Goal: Task Accomplishment & Management: Manage account settings

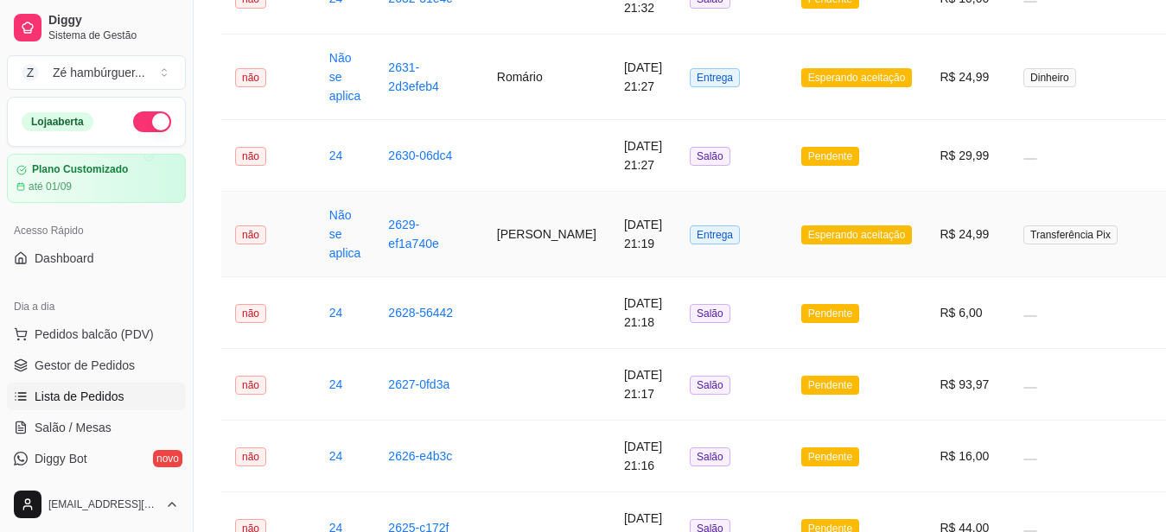
scroll to position [259, 0]
click at [787, 228] on td "Esperando aceitação" at bounding box center [856, 235] width 139 height 86
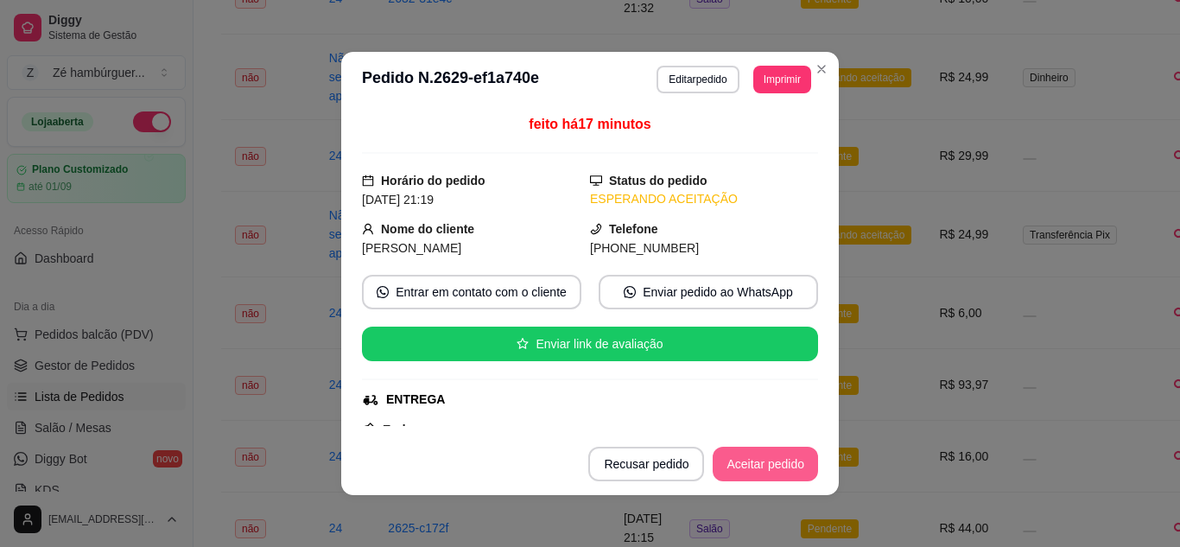
click at [759, 460] on button "Aceitar pedido" at bounding box center [765, 464] width 105 height 35
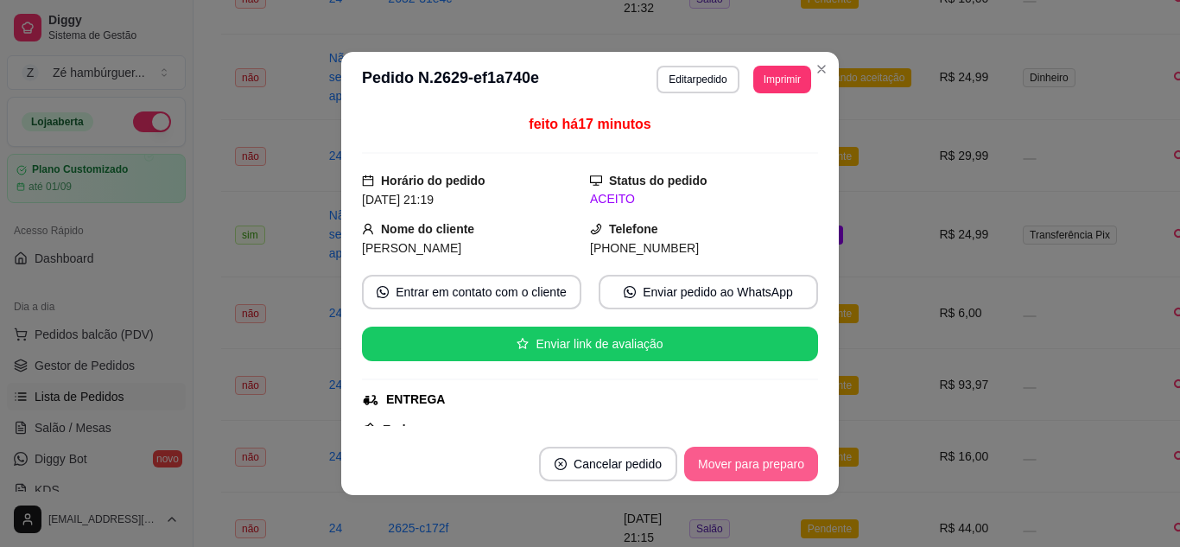
click at [759, 461] on button "Mover para preparo" at bounding box center [751, 464] width 134 height 35
click at [756, 461] on button "Mover para entrega" at bounding box center [752, 465] width 130 height 34
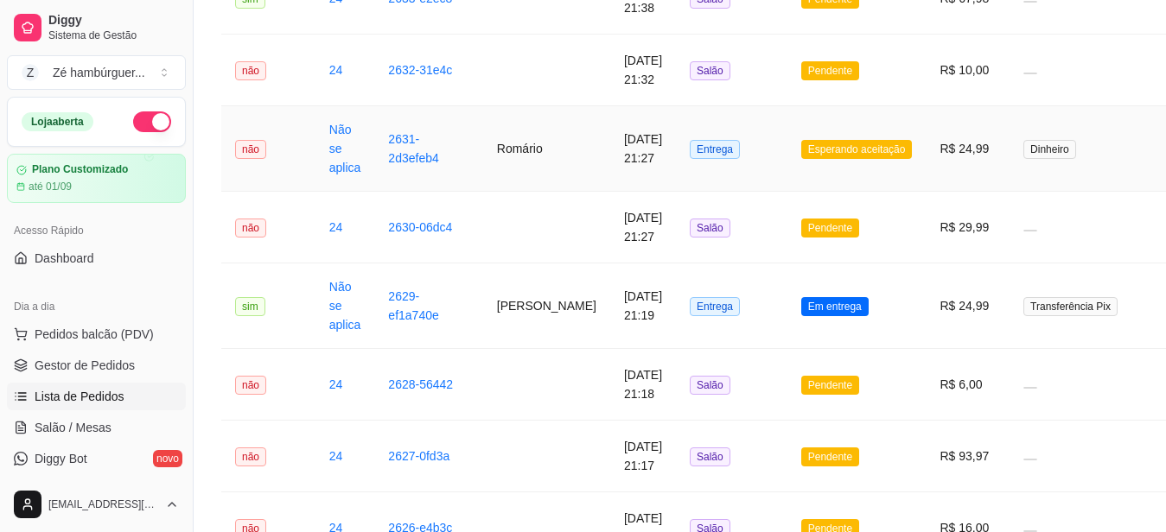
click at [808, 151] on span "Esperando aceitação" at bounding box center [856, 149] width 111 height 19
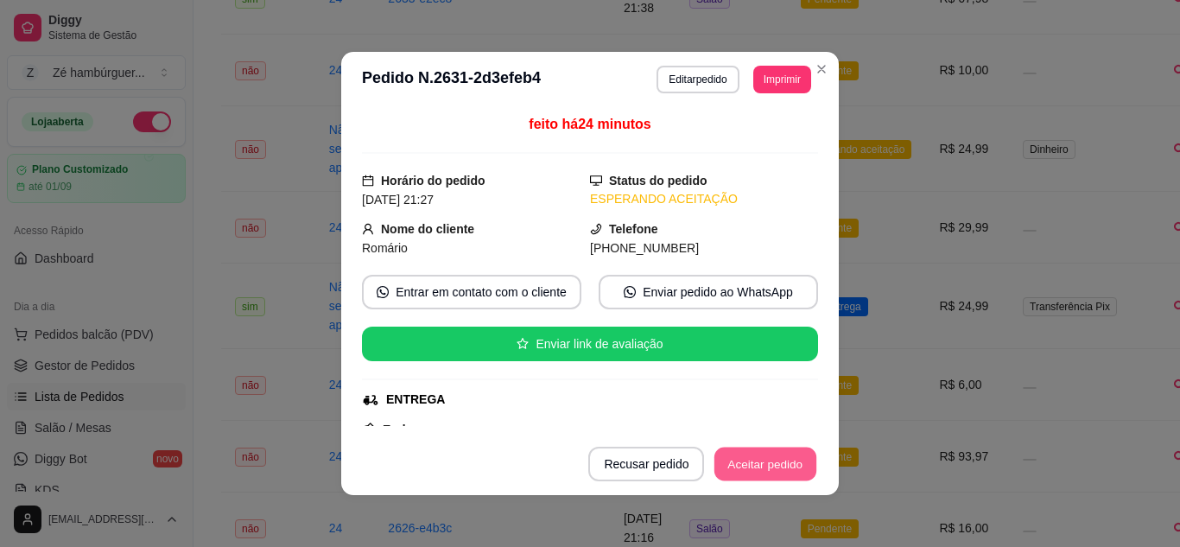
click at [767, 465] on button "Aceitar pedido" at bounding box center [766, 465] width 102 height 34
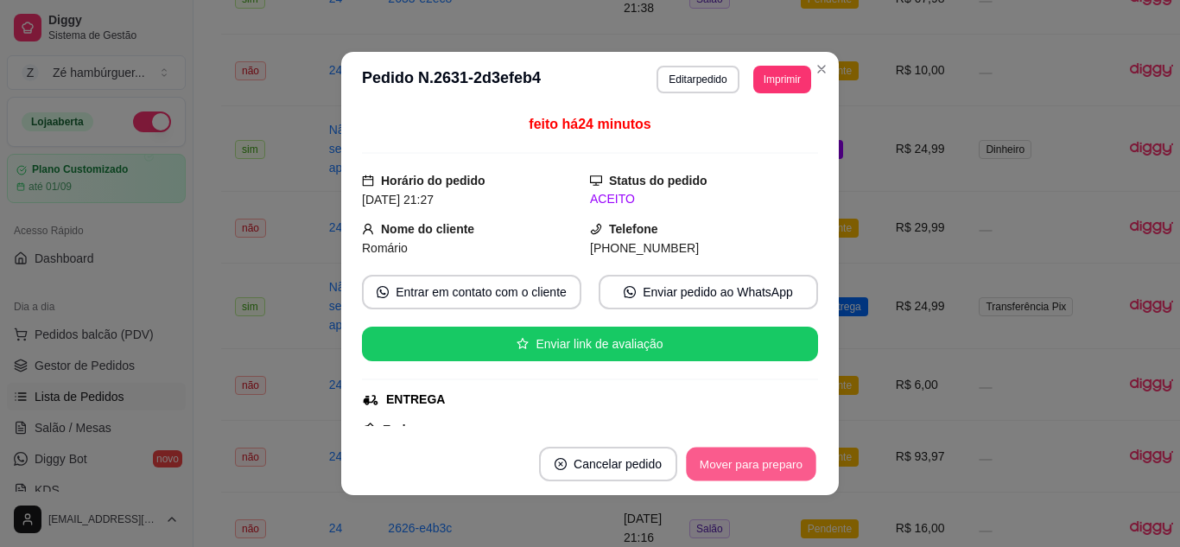
click at [757, 461] on button "Mover para preparo" at bounding box center [751, 465] width 130 height 34
click at [753, 472] on button "Mover para entrega" at bounding box center [752, 465] width 130 height 34
click at [749, 472] on button "Mover para finalizado" at bounding box center [746, 464] width 143 height 35
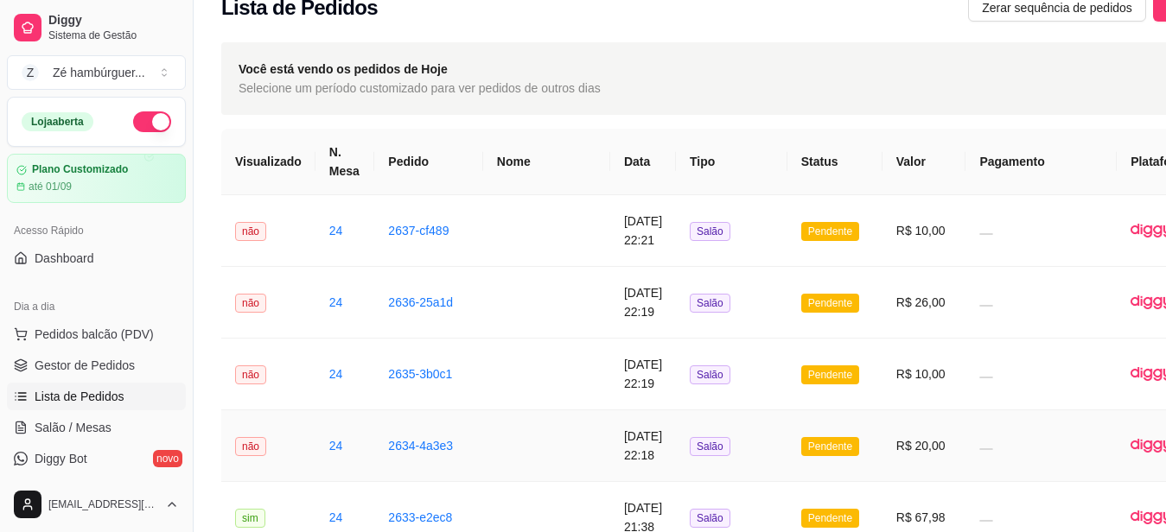
scroll to position [0, 0]
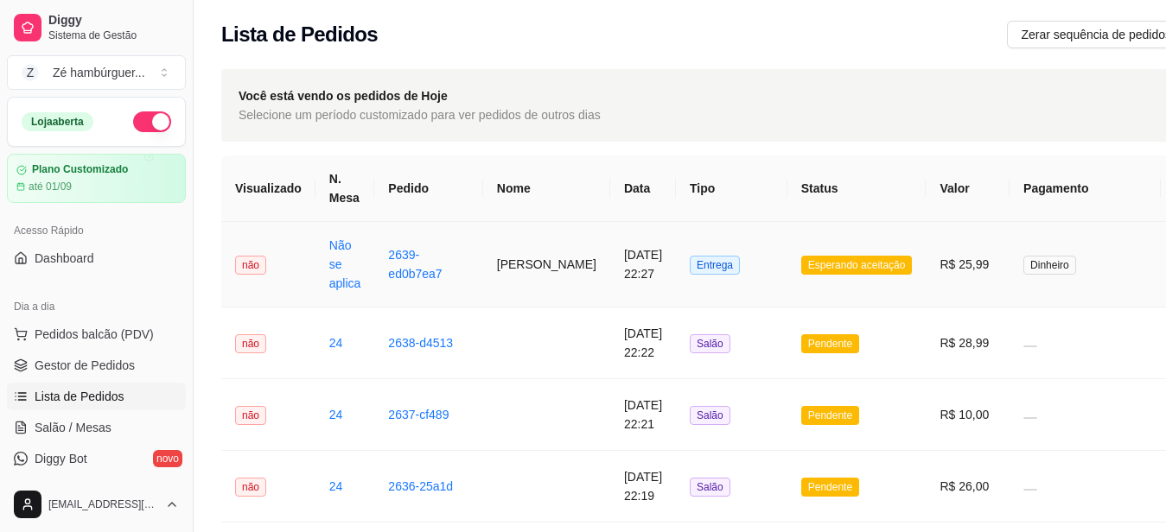
click at [823, 280] on td "Esperando aceitação" at bounding box center [856, 265] width 139 height 86
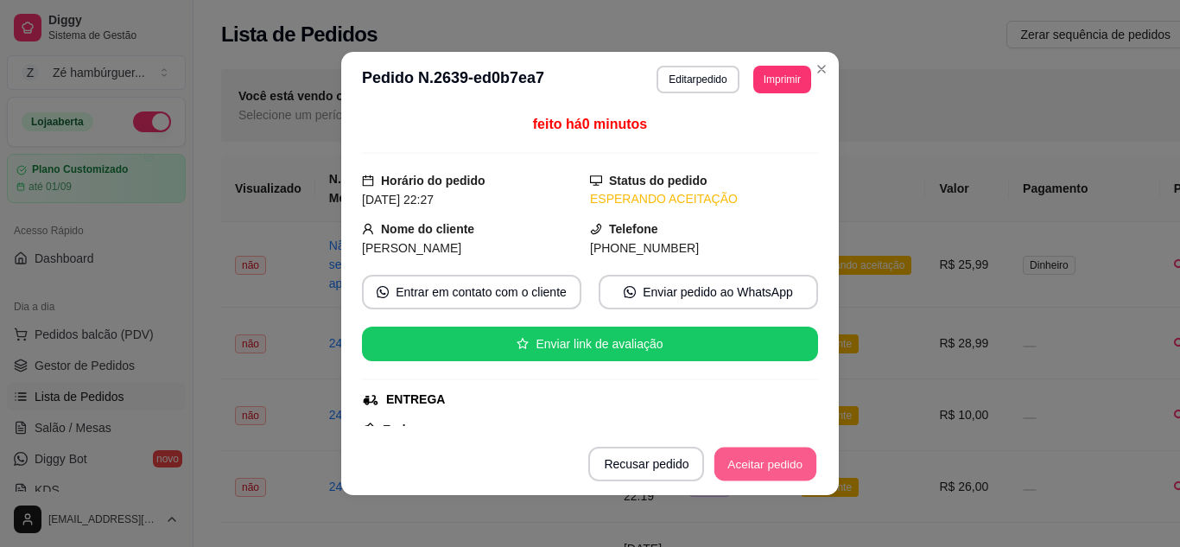
click at [773, 467] on button "Aceitar pedido" at bounding box center [766, 465] width 102 height 34
click at [772, 467] on button "Mover para preparo" at bounding box center [751, 464] width 134 height 35
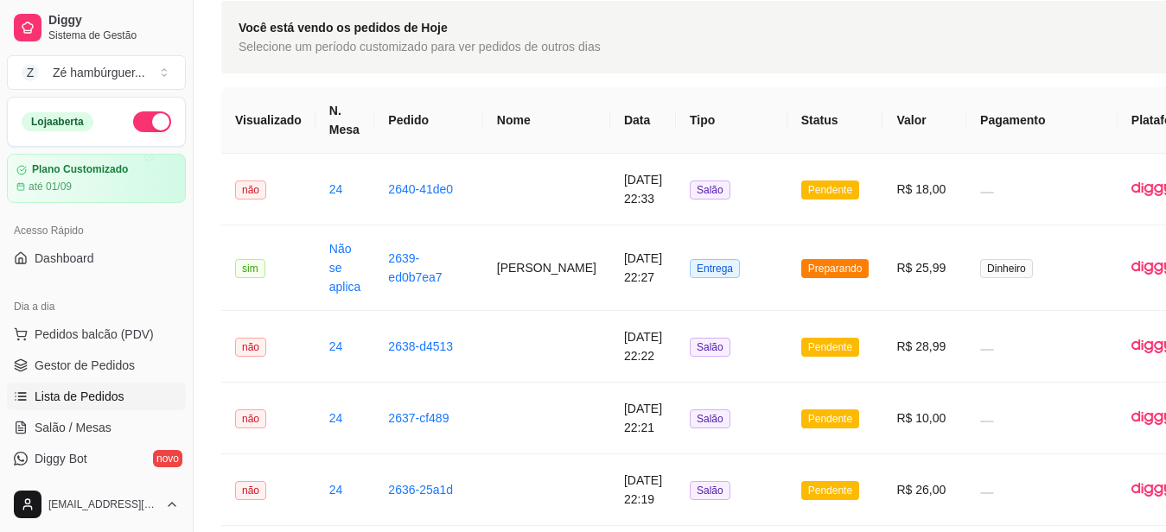
scroll to position [173, 0]
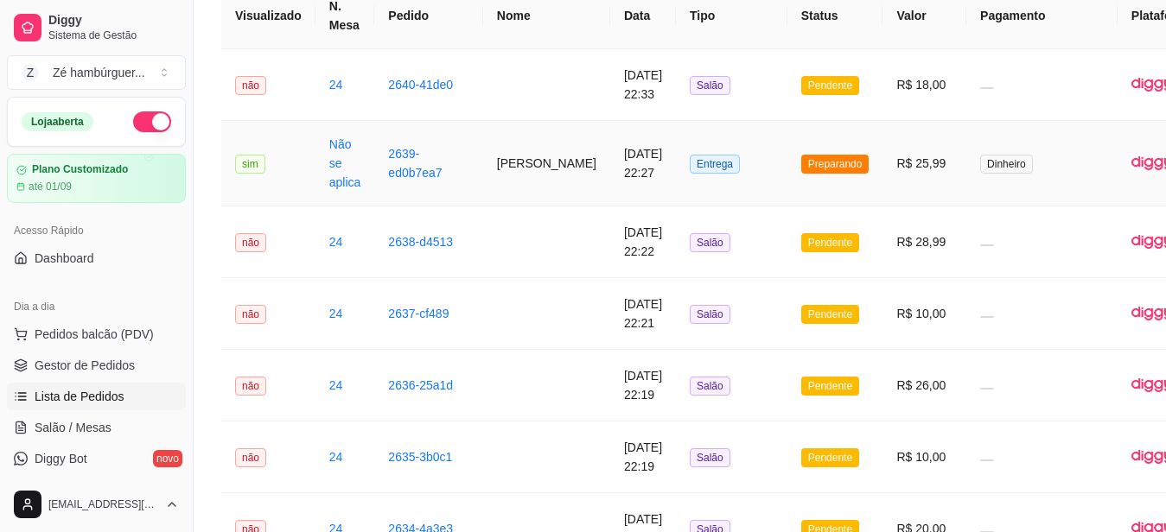
click at [802, 163] on span "Preparando" at bounding box center [835, 164] width 68 height 19
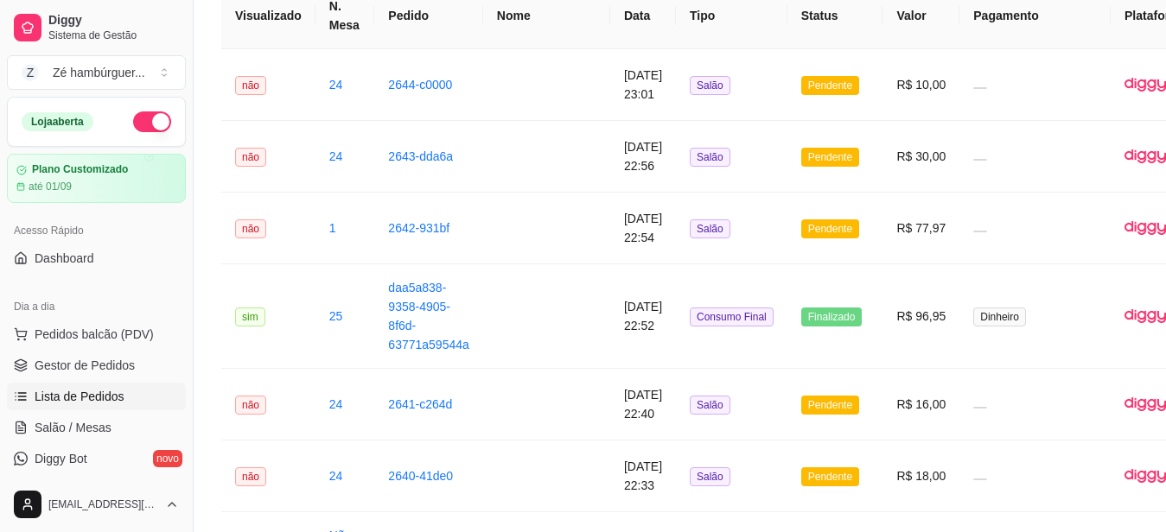
click at [144, 131] on button "button" at bounding box center [152, 121] width 38 height 21
